Goal: Task Accomplishment & Management: Complete application form

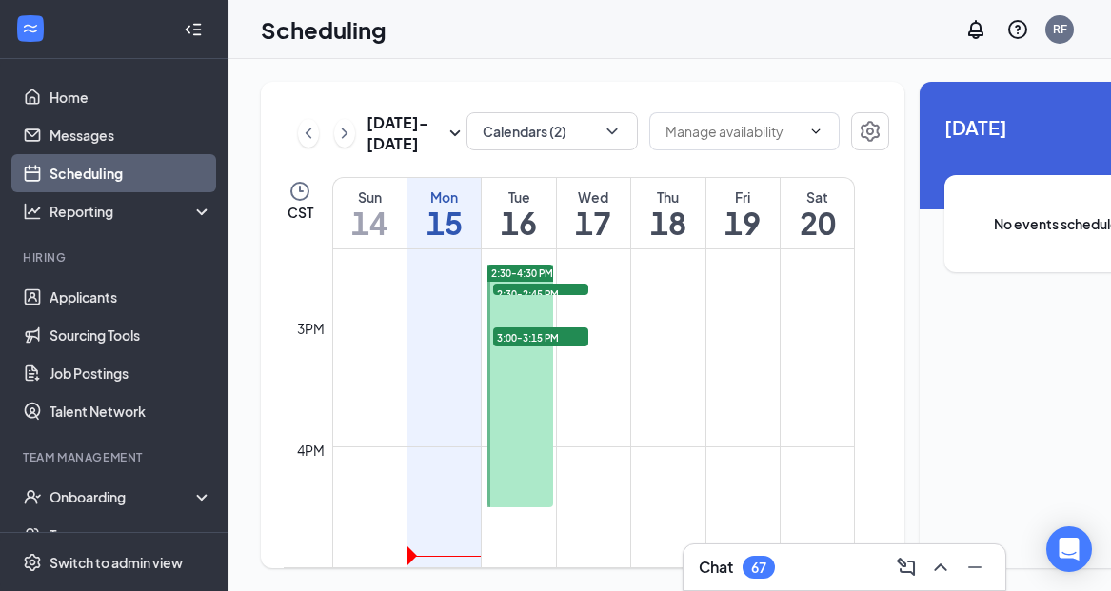
scroll to position [1753, 0]
click at [535, 302] on span "2:30-2:45 PM" at bounding box center [540, 292] width 95 height 19
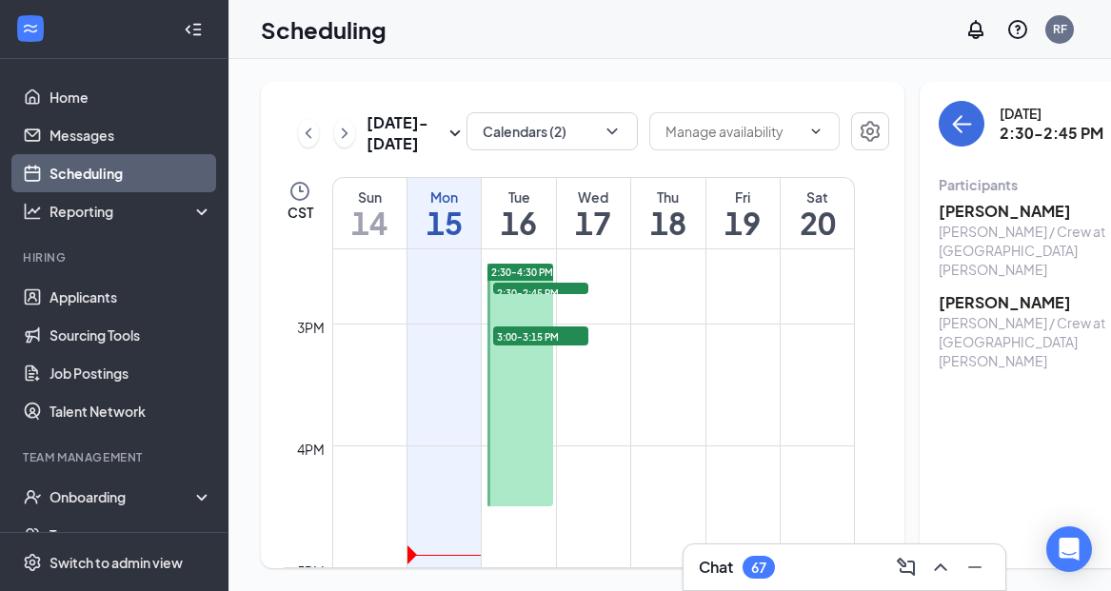
click at [549, 346] on span "3:00-3:15 PM" at bounding box center [540, 336] width 95 height 19
click at [549, 302] on span "2:30-2:45 PM" at bounding box center [540, 292] width 95 height 19
click at [70, 296] on link "Applicants" at bounding box center [131, 297] width 163 height 38
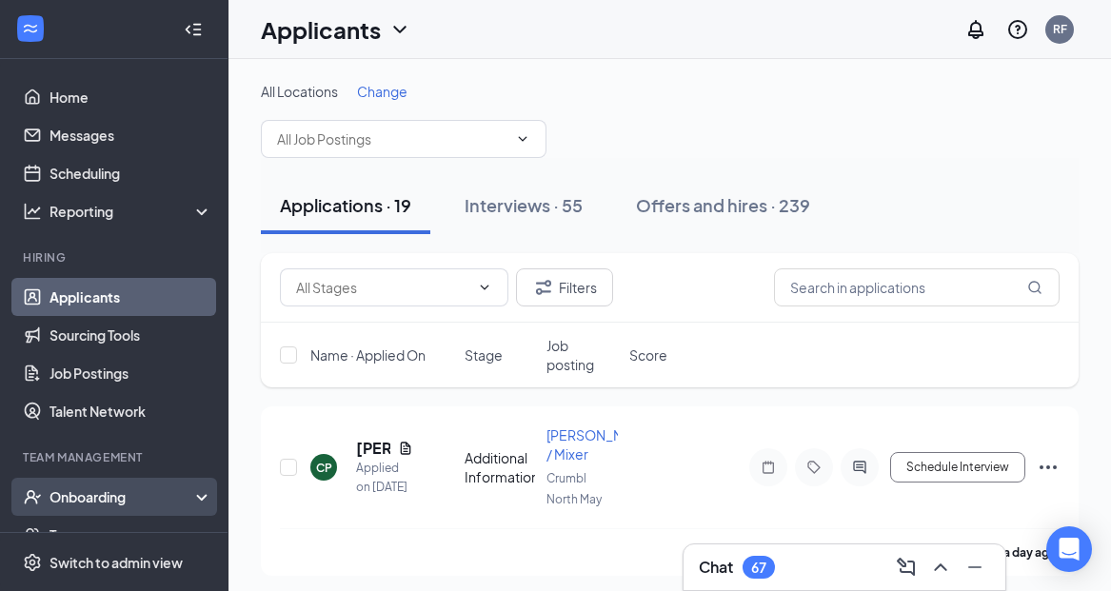
click at [112, 499] on div "Onboarding" at bounding box center [123, 496] width 147 height 19
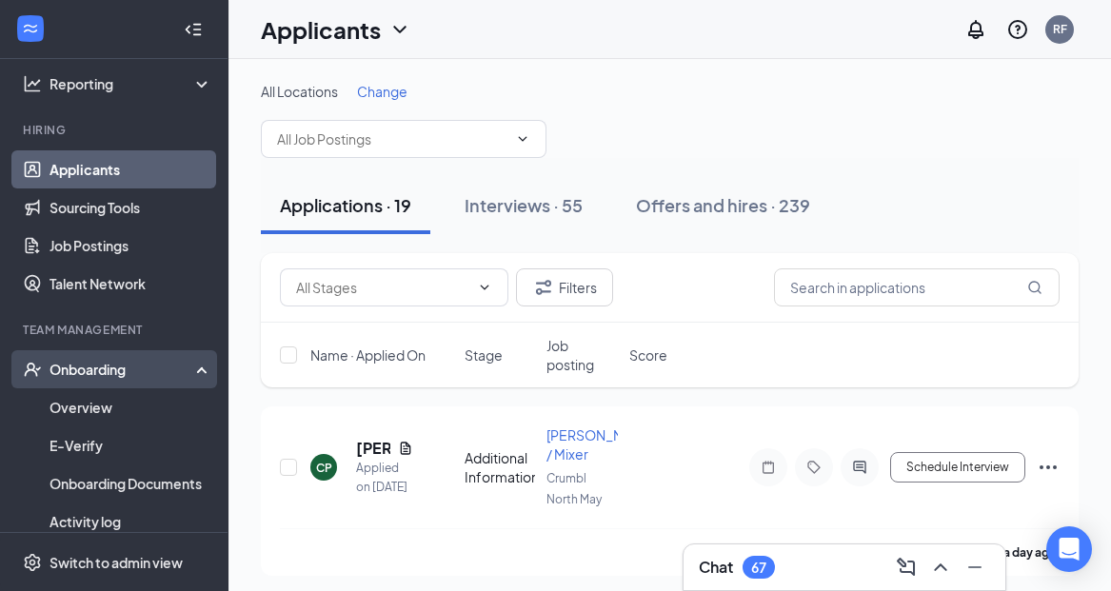
scroll to position [248, 0]
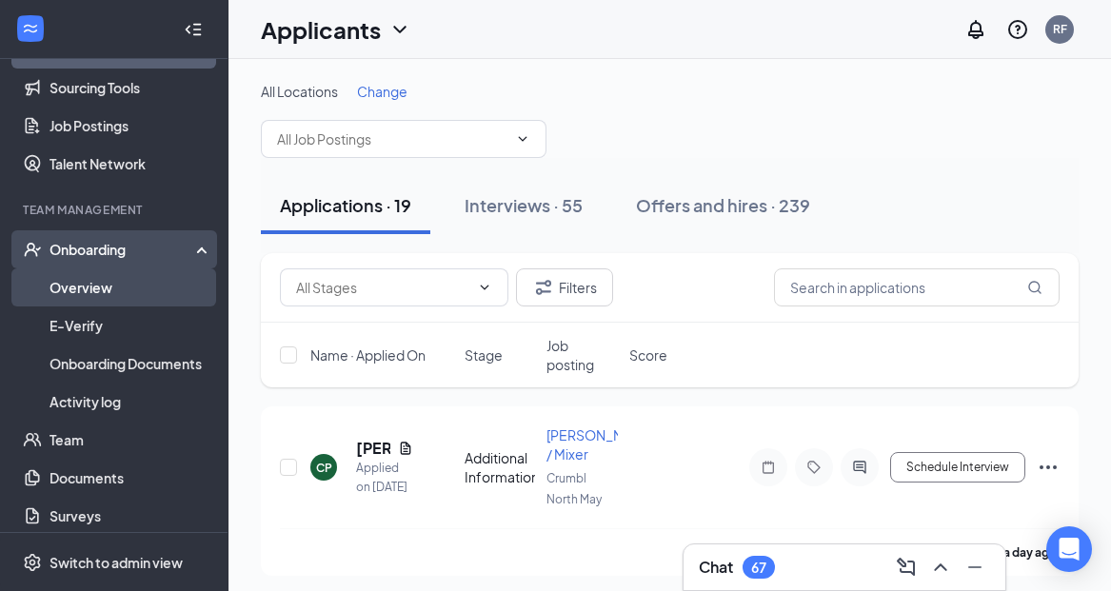
click at [90, 296] on link "Overview" at bounding box center [131, 287] width 163 height 38
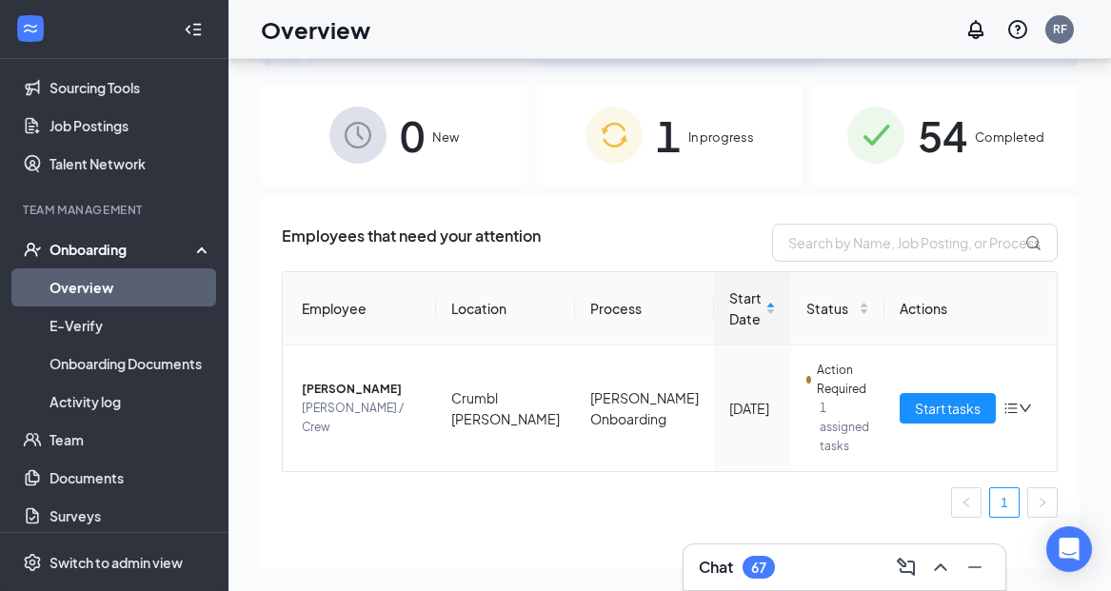
scroll to position [78, 0]
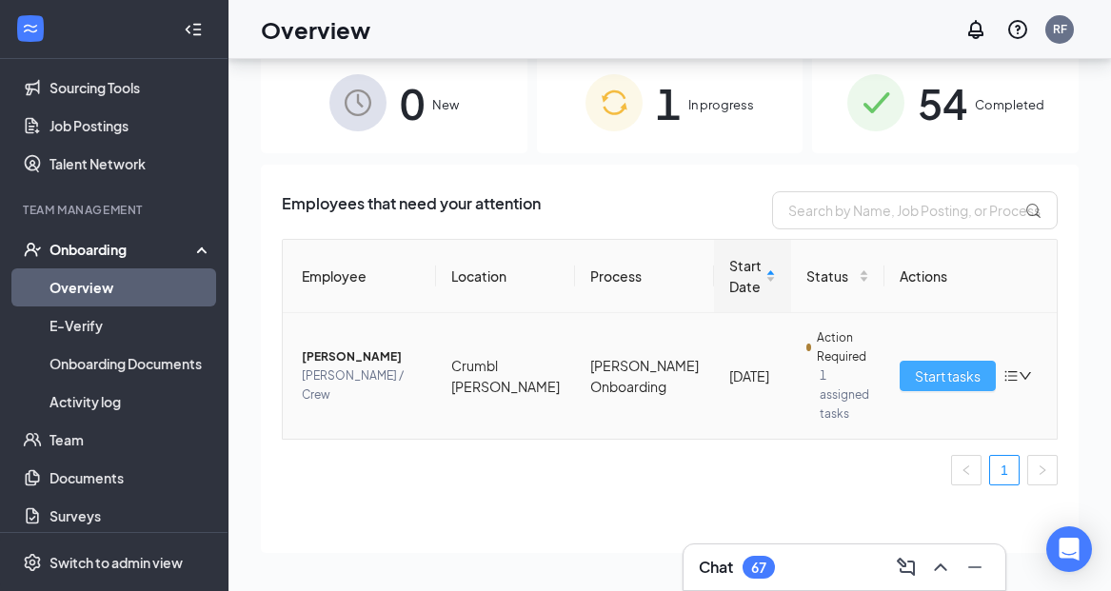
click at [930, 373] on span "Start tasks" at bounding box center [948, 376] width 66 height 21
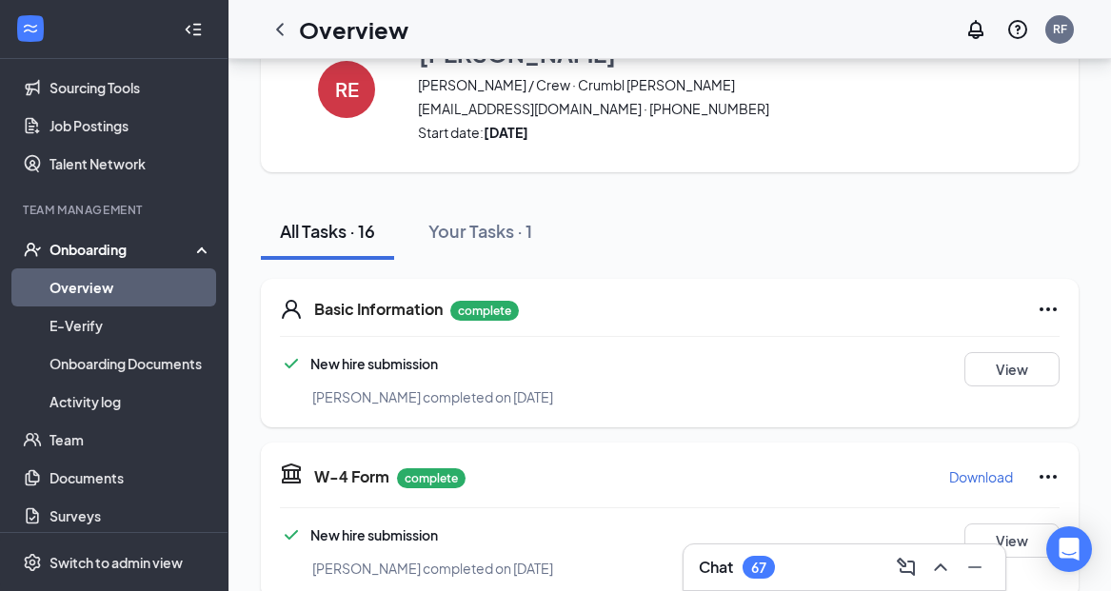
scroll to position [80, 0]
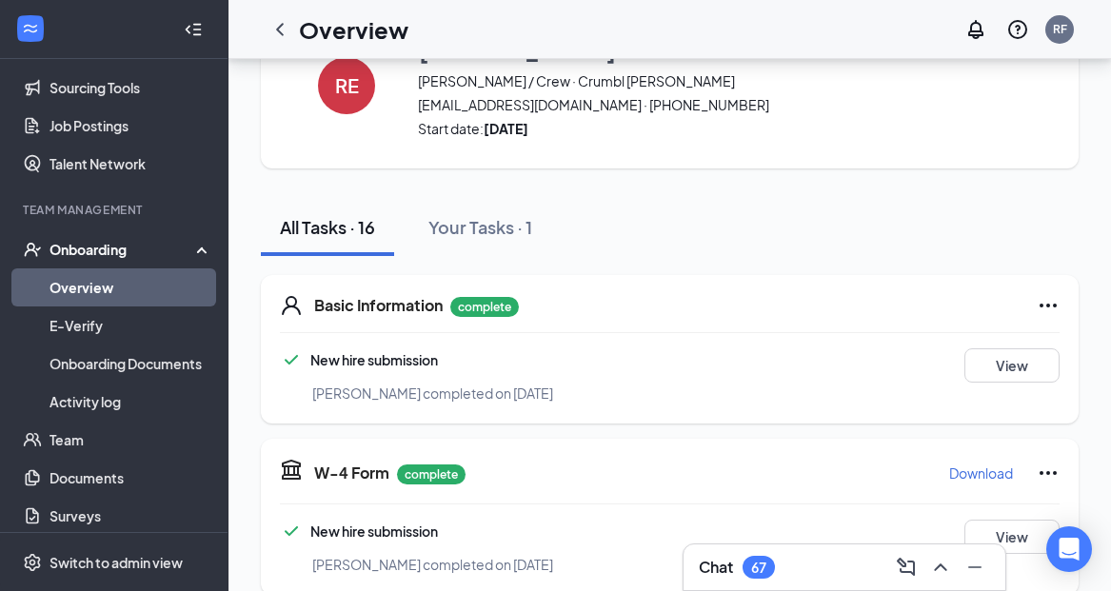
click at [479, 310] on p "complete" at bounding box center [484, 307] width 69 height 20
click at [362, 308] on h5 "Basic Information" at bounding box center [378, 305] width 129 height 21
click at [1011, 366] on button "View" at bounding box center [1011, 365] width 95 height 34
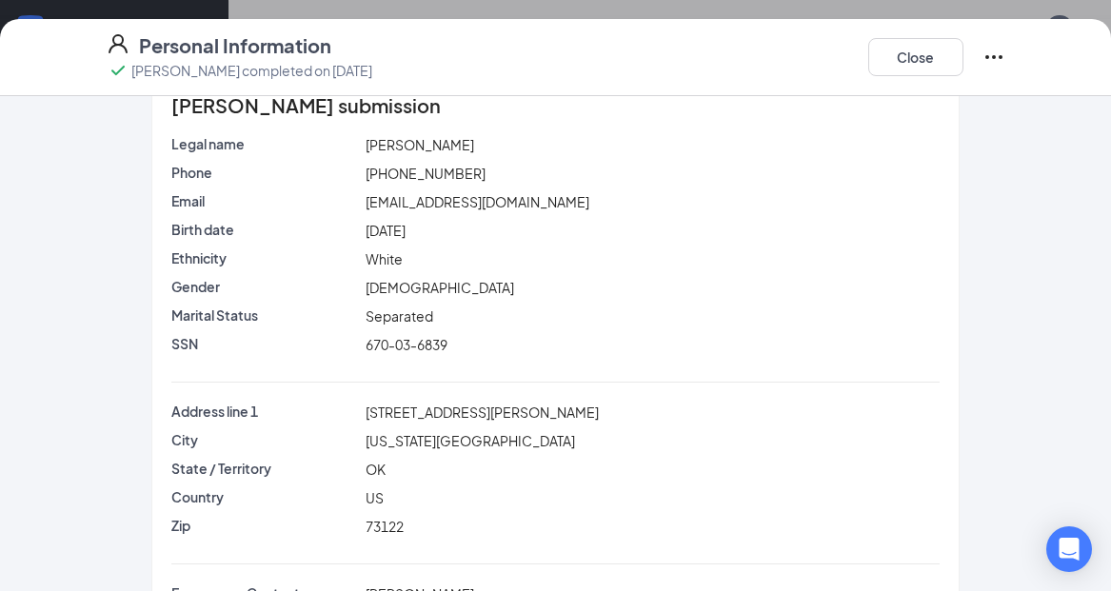
scroll to position [41, 0]
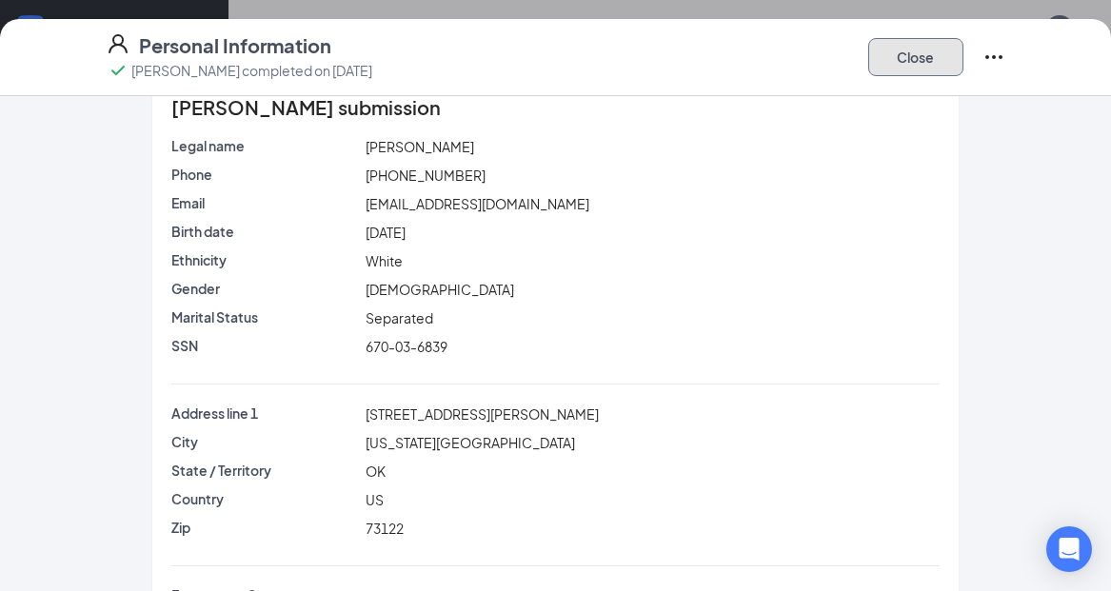
click at [930, 50] on button "Close" at bounding box center [915, 57] width 95 height 38
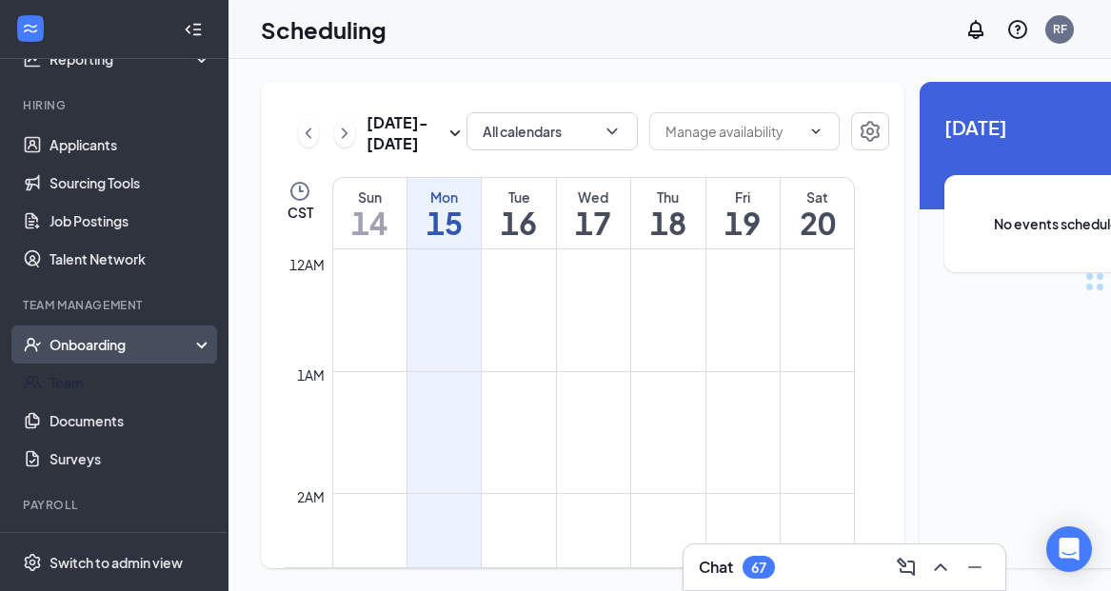
scroll to position [936, 0]
click at [196, 347] on div "Onboarding" at bounding box center [114, 345] width 228 height 38
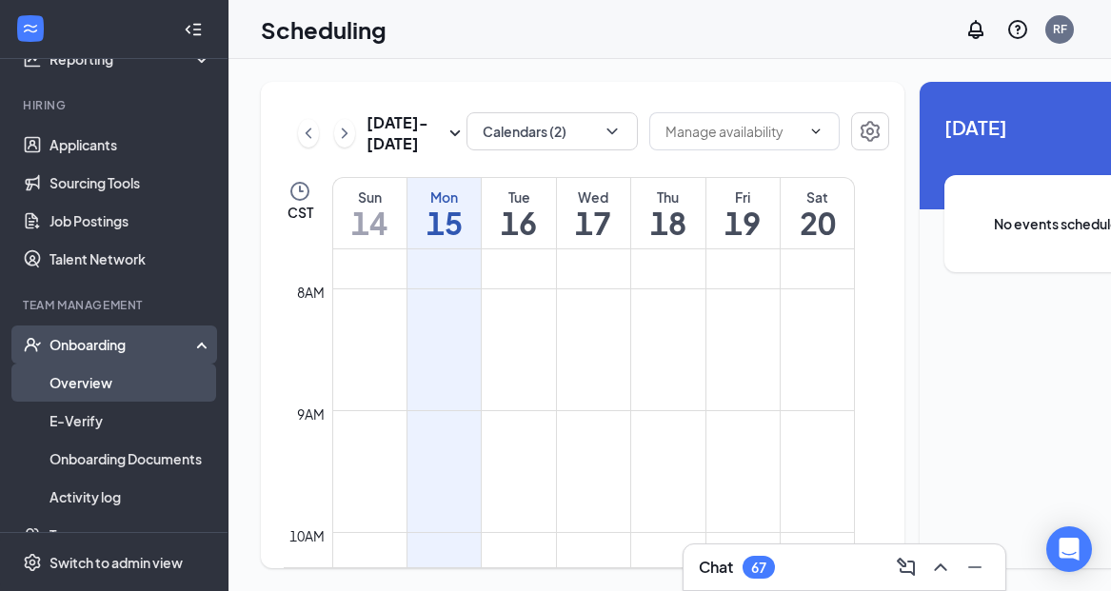
click at [114, 382] on link "Overview" at bounding box center [131, 383] width 163 height 38
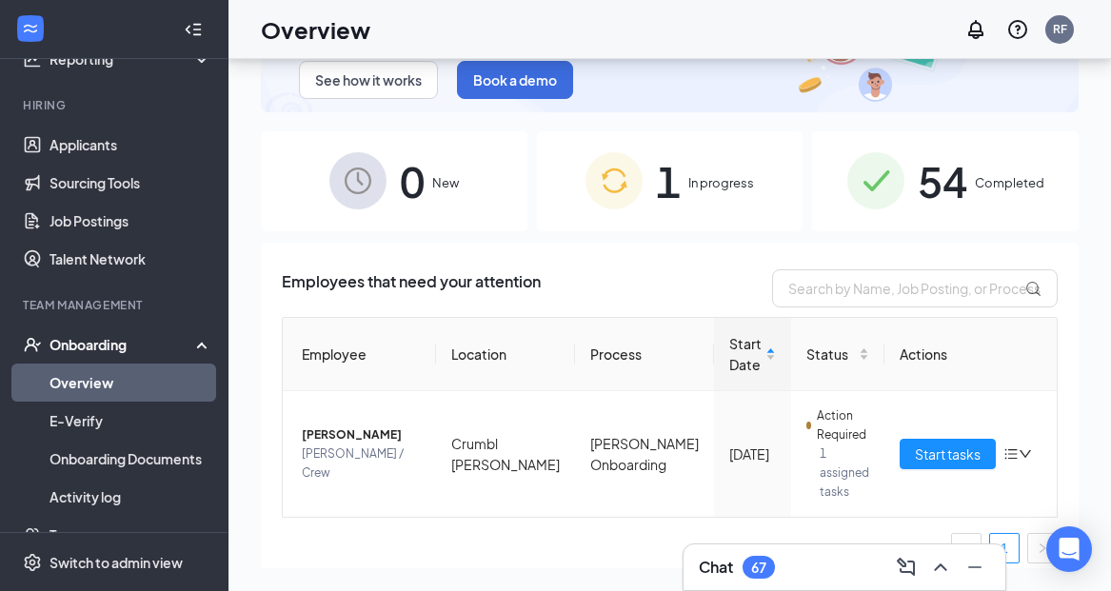
scroll to position [78, 0]
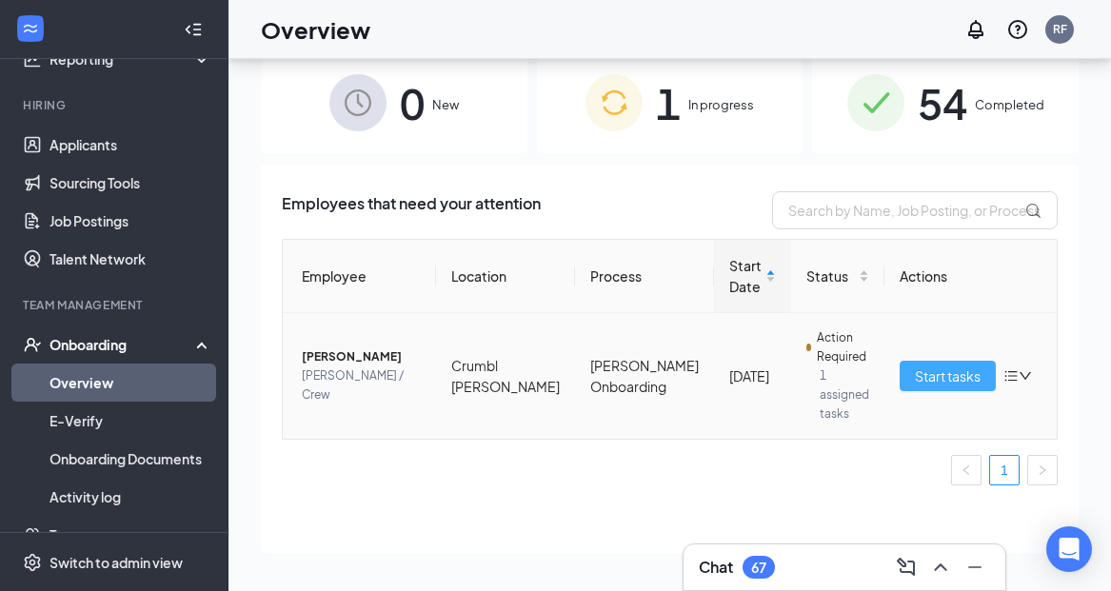
click at [919, 369] on span "Start tasks" at bounding box center [948, 376] width 66 height 21
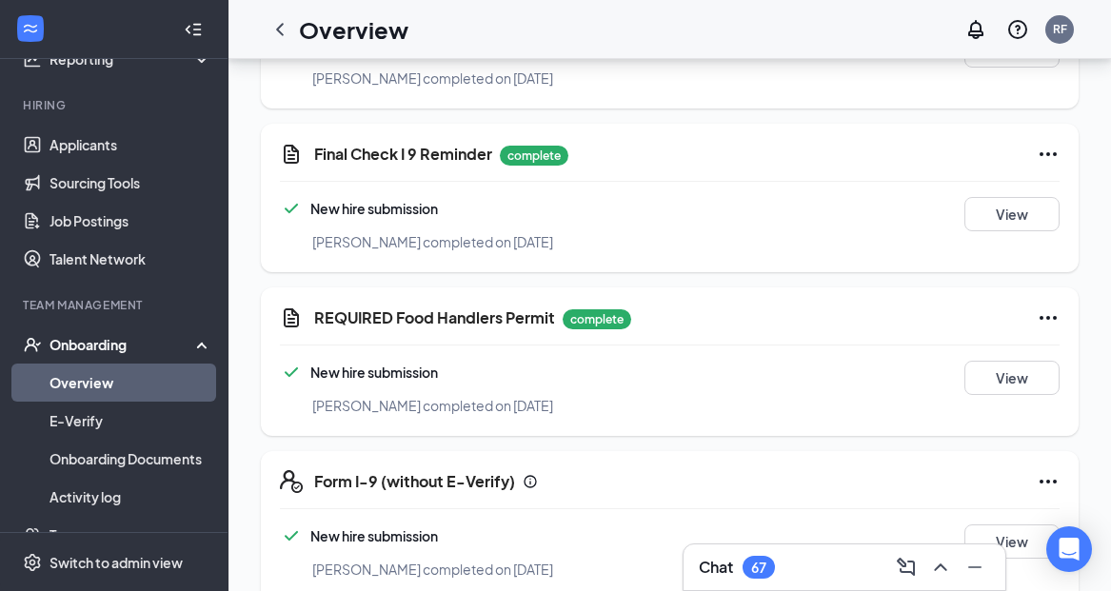
scroll to position [1935, 0]
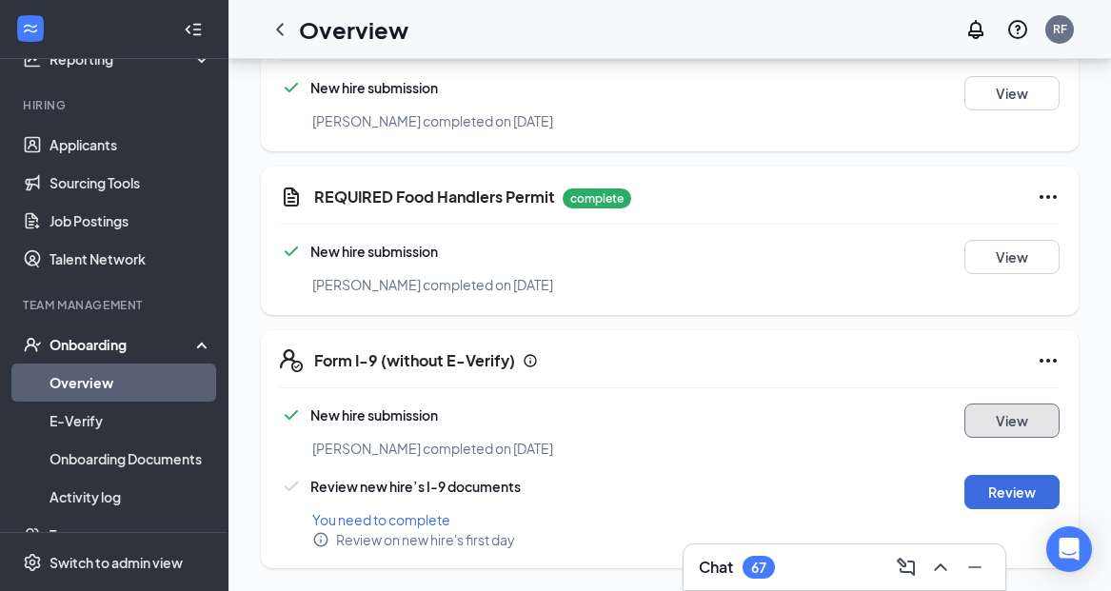
click at [1001, 417] on button "View" at bounding box center [1011, 421] width 95 height 34
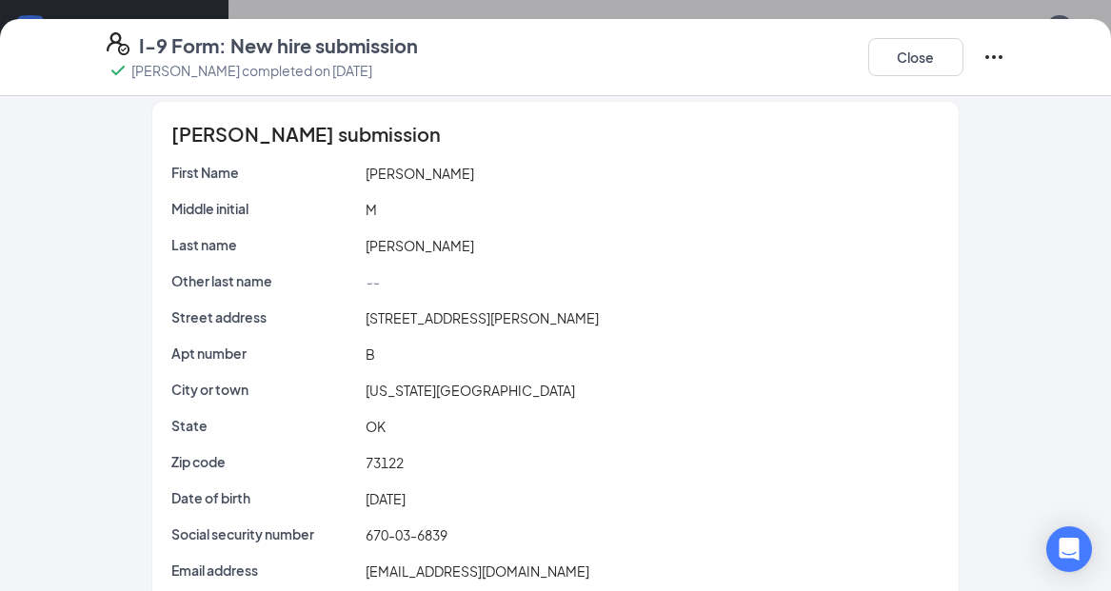
scroll to position [0, 0]
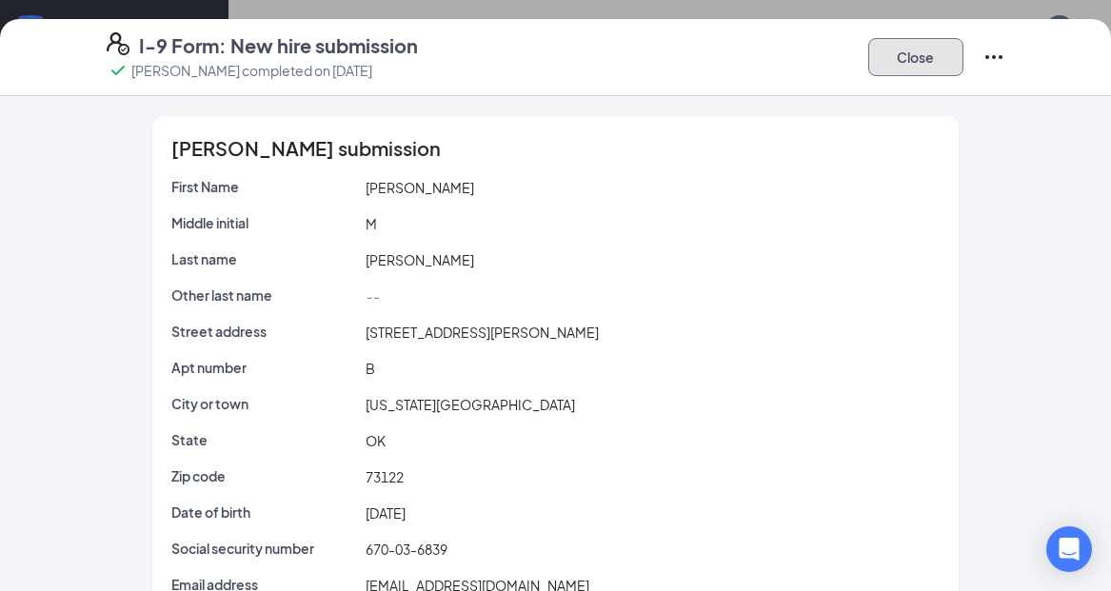
click at [921, 57] on button "Close" at bounding box center [915, 57] width 95 height 38
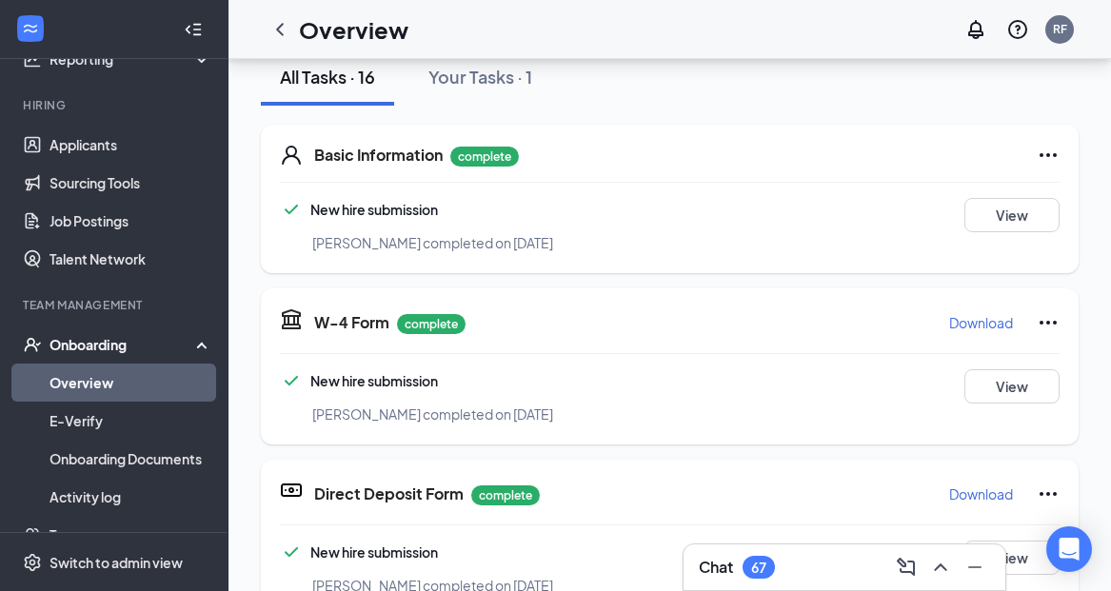
scroll to position [187, 0]
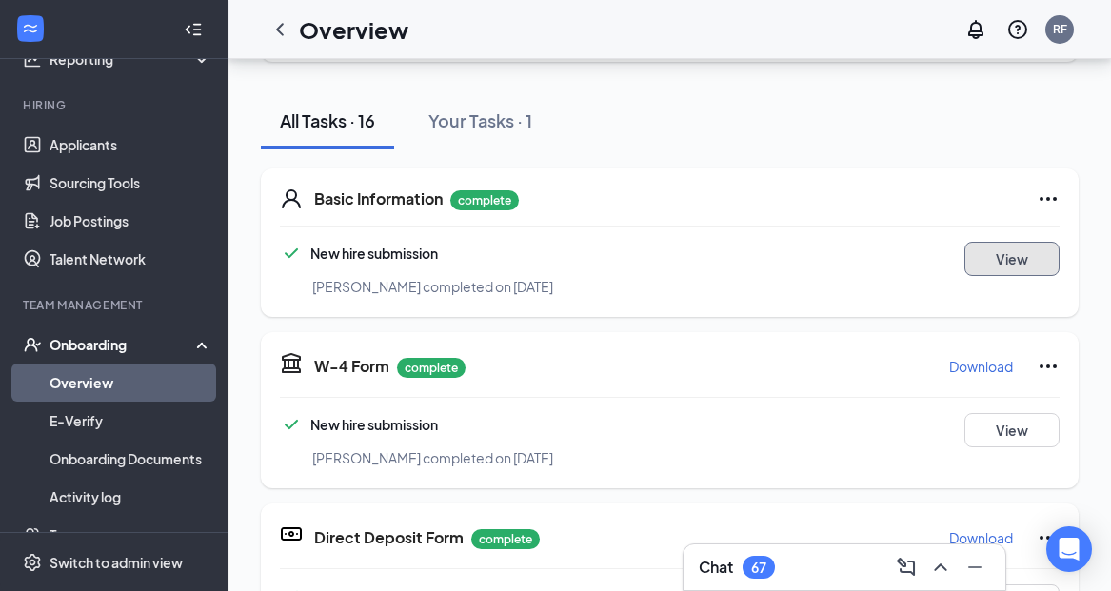
click at [1006, 256] on button "View" at bounding box center [1011, 259] width 95 height 34
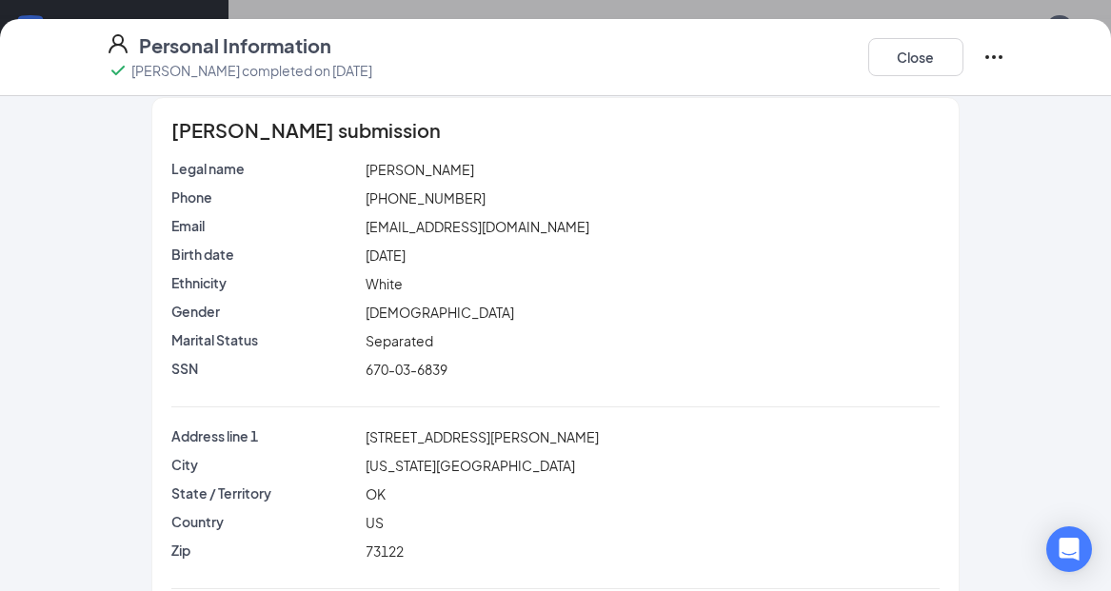
scroll to position [0, 0]
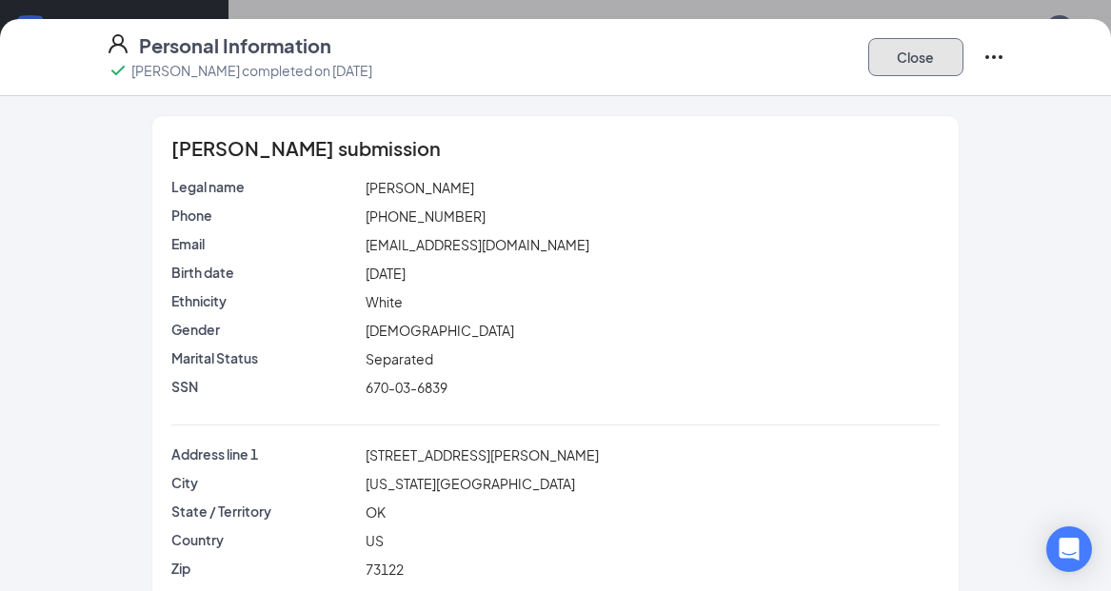
click at [908, 56] on button "Close" at bounding box center [915, 57] width 95 height 38
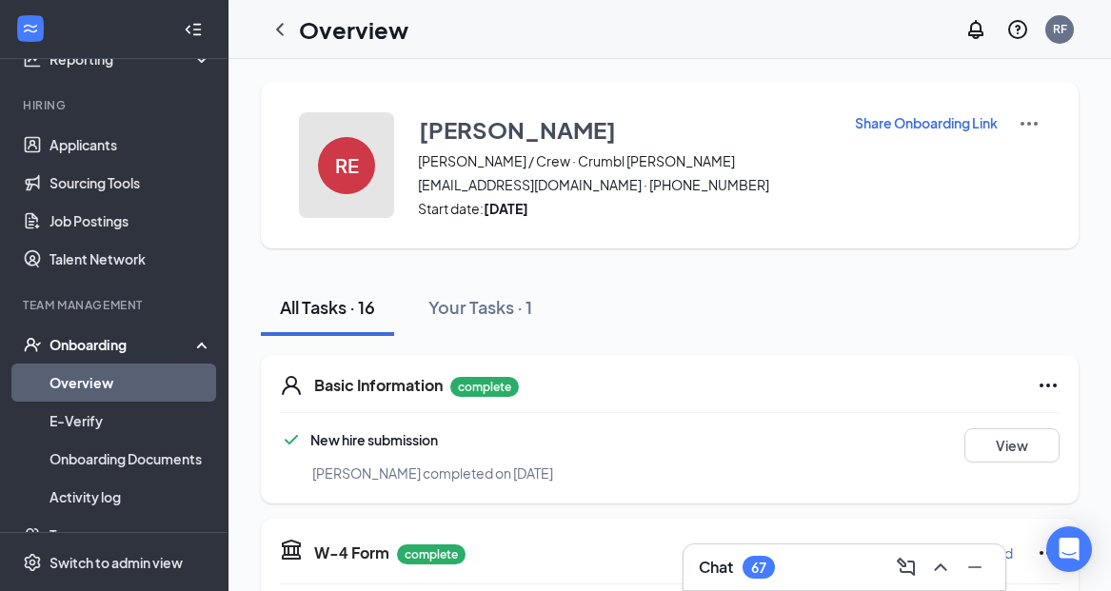
click at [342, 167] on h4 "RE" at bounding box center [347, 165] width 24 height 13
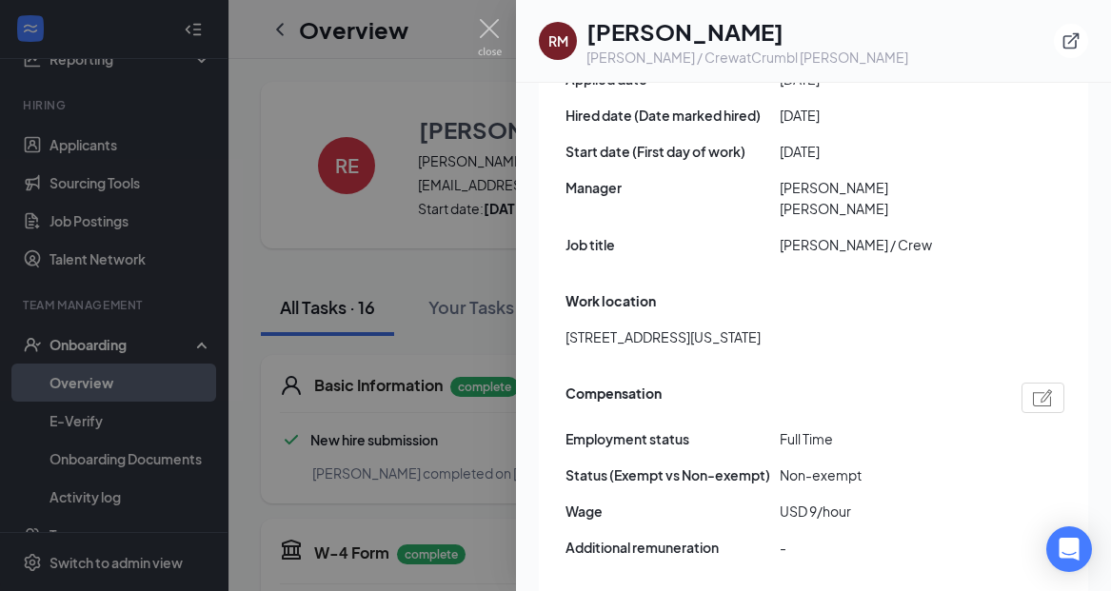
scroll to position [1095, 0]
click at [484, 30] on img at bounding box center [490, 37] width 24 height 37
